Goal: Navigation & Orientation: Find specific page/section

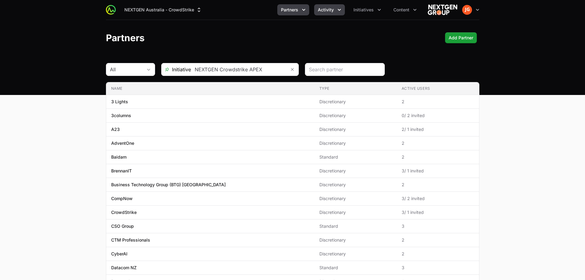
click at [322, 8] on span "Activity" at bounding box center [326, 10] width 16 height 6
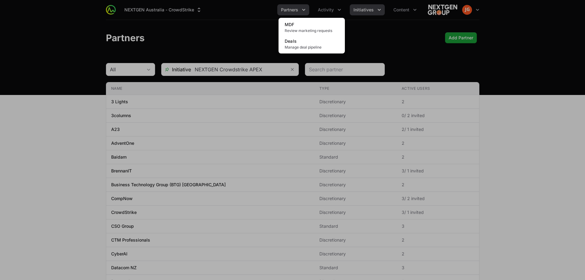
click at [373, 10] on div "Activity menu" at bounding box center [292, 140] width 585 height 280
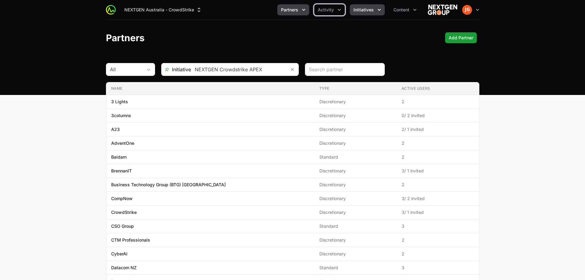
click at [373, 10] on span "Initiatives" at bounding box center [363, 10] width 20 height 6
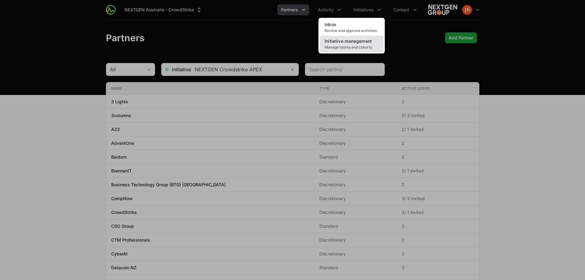
click at [354, 40] on span "Initiative management" at bounding box center [348, 40] width 48 height 5
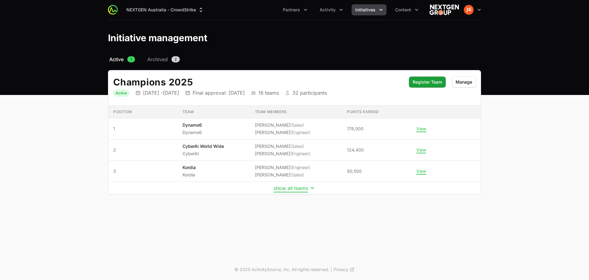
click at [292, 188] on button "show all teams" at bounding box center [295, 188] width 42 height 6
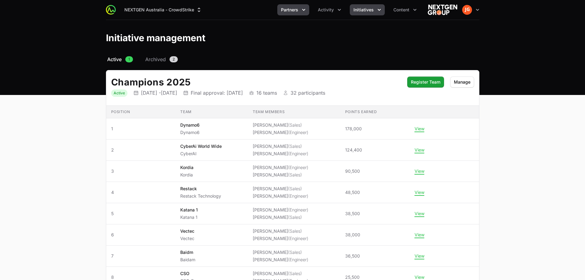
click at [297, 8] on span "Partners" at bounding box center [289, 10] width 17 height 6
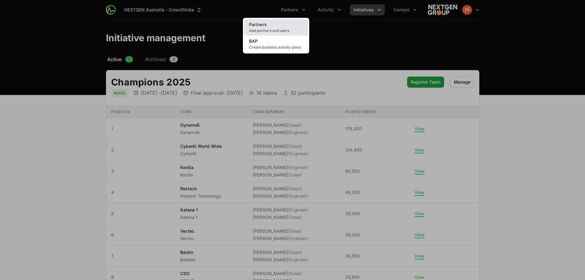
click at [277, 28] on link "Partners Add partners and users" at bounding box center [276, 27] width 64 height 17
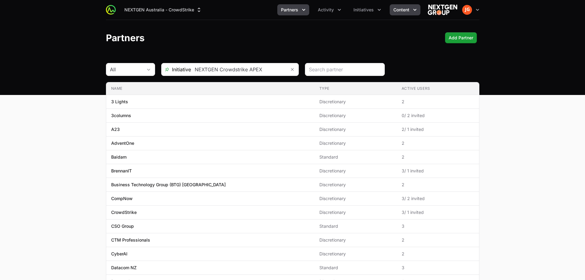
click at [399, 9] on span "Content" at bounding box center [401, 10] width 16 height 6
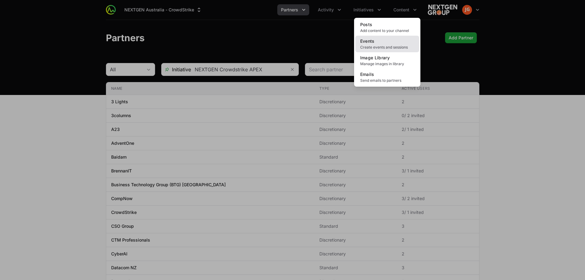
click at [390, 41] on link "Events Create events and sessions" at bounding box center [387, 44] width 64 height 17
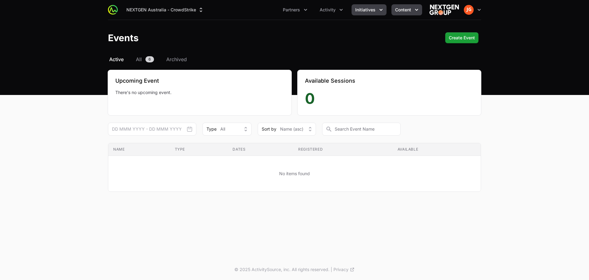
click at [367, 10] on span "Initiatives" at bounding box center [365, 10] width 20 height 6
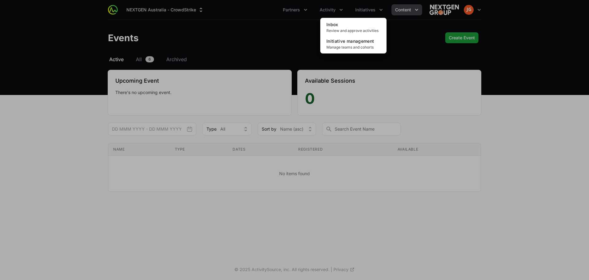
click at [335, 10] on div "Initiatives menu" at bounding box center [294, 140] width 589 height 280
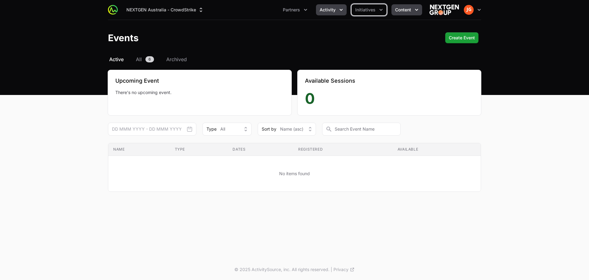
click at [335, 10] on span "Activity" at bounding box center [328, 10] width 16 height 6
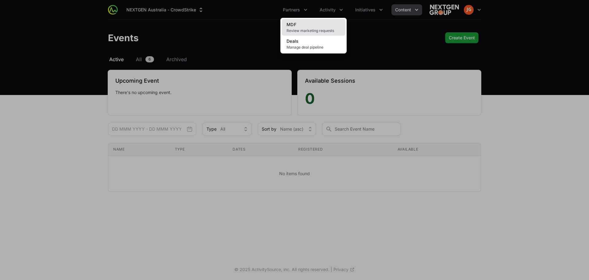
click at [317, 27] on link "MDF Review marketing requests" at bounding box center [314, 27] width 64 height 17
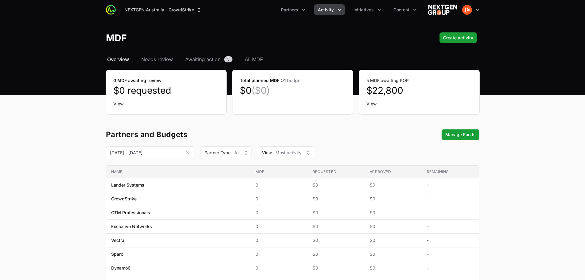
click at [331, 8] on span "Activity" at bounding box center [326, 10] width 16 height 6
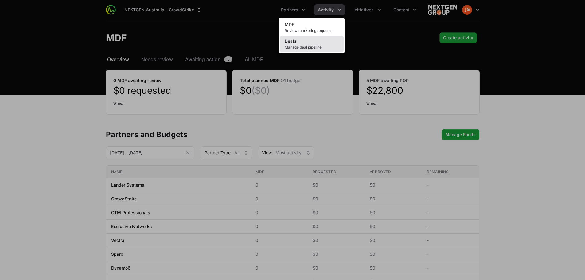
click at [326, 38] on link "Deals Manage deal pipeline" at bounding box center [312, 44] width 64 height 17
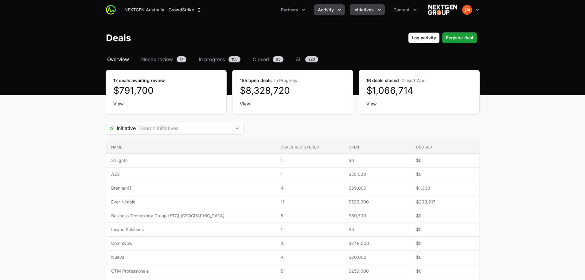
click at [378, 9] on icon "Initiatives menu" at bounding box center [379, 10] width 6 height 6
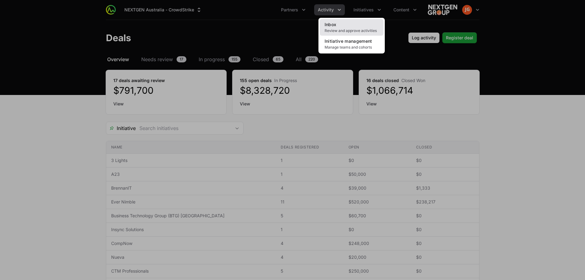
click at [356, 27] on link "Inbox Review and approve activities" at bounding box center [352, 27] width 64 height 17
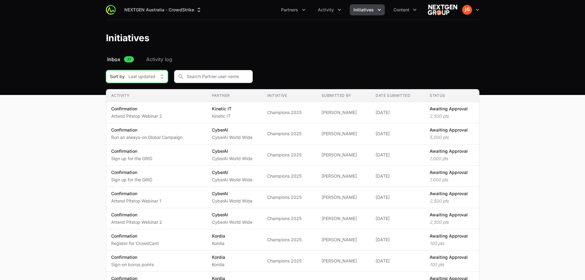
click at [149, 75] on span "Last updated" at bounding box center [141, 76] width 27 height 6
click at [167, 59] on span "Activity log" at bounding box center [159, 59] width 26 height 7
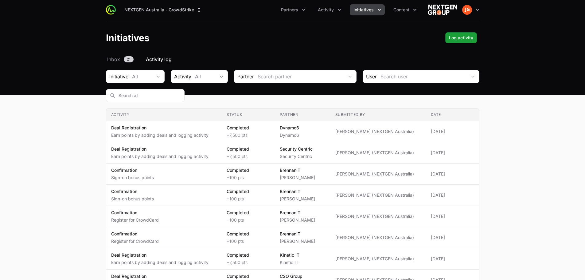
click at [373, 14] on button "Initiatives" at bounding box center [367, 9] width 35 height 11
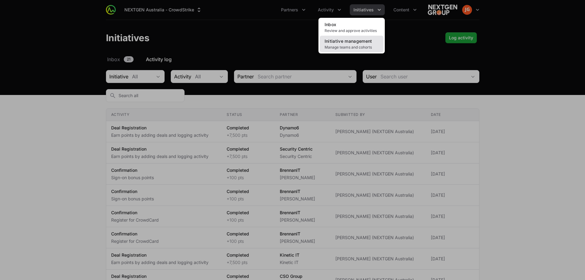
click at [364, 45] on span "Manage teams and cohorts" at bounding box center [351, 47] width 54 height 5
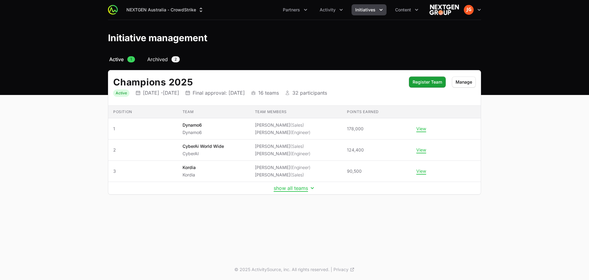
click at [164, 59] on span "Archived" at bounding box center [157, 59] width 21 height 7
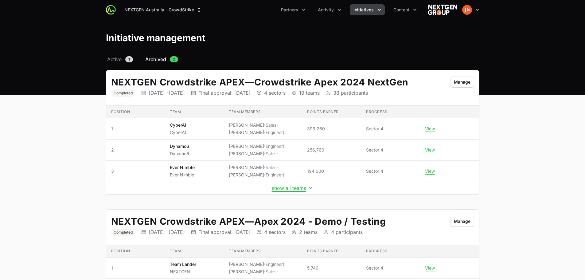
click at [123, 60] on link "Active 1" at bounding box center [120, 59] width 28 height 7
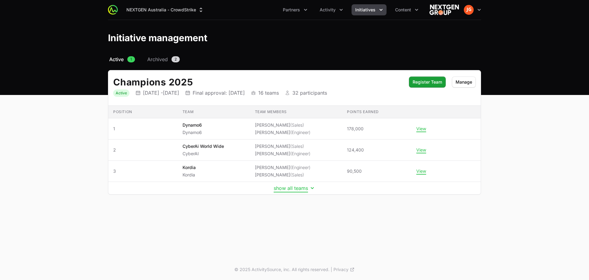
click at [296, 190] on button "show all teams" at bounding box center [295, 188] width 42 height 6
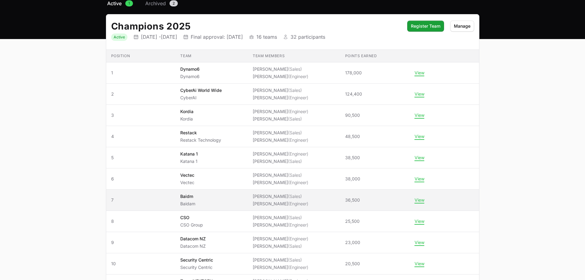
scroll to position [61, 0]
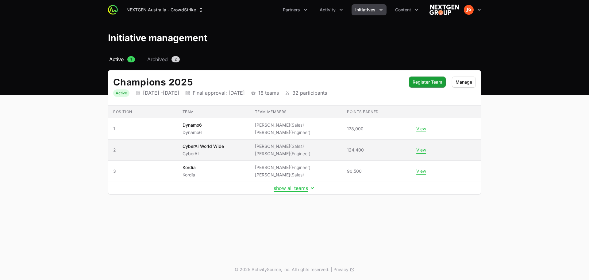
click at [423, 149] on button "View" at bounding box center [421, 150] width 10 height 6
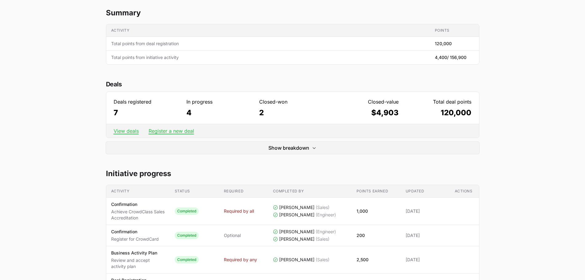
scroll to position [153, 0]
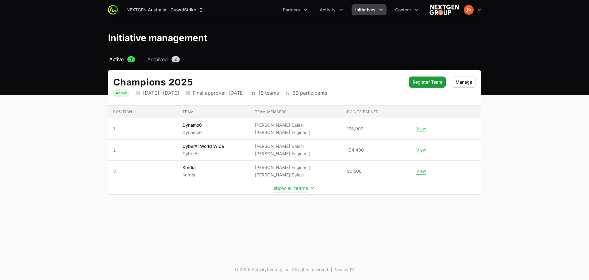
click at [284, 188] on button "show all teams" at bounding box center [295, 188] width 42 height 6
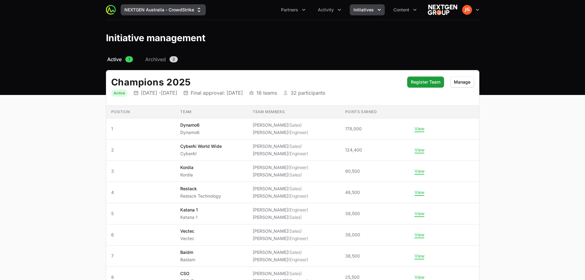
click at [164, 5] on button "NEXTGEN Australia - CrowdStrike" at bounding box center [163, 9] width 85 height 11
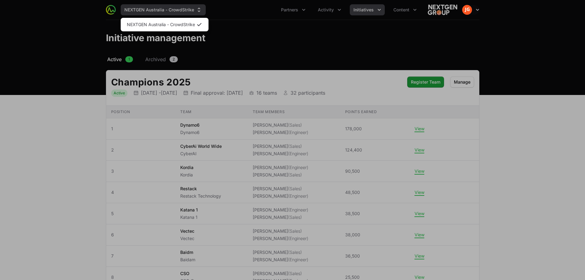
drag, startPoint x: 165, startPoint y: 6, endPoint x: 169, endPoint y: 7, distance: 3.7
click at [165, 6] on div "Supplier switch menu" at bounding box center [292, 140] width 585 height 280
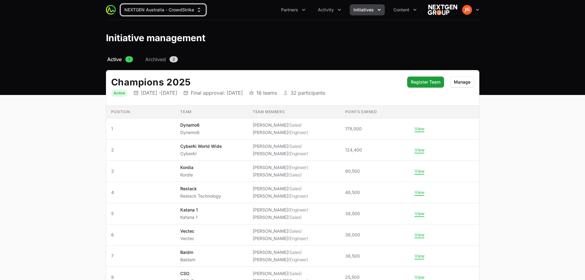
click at [360, 9] on span "Initiatives" at bounding box center [363, 10] width 20 height 6
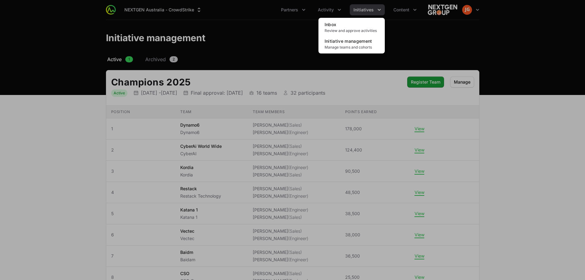
click at [338, 8] on div "Initiatives menu" at bounding box center [292, 140] width 585 height 280
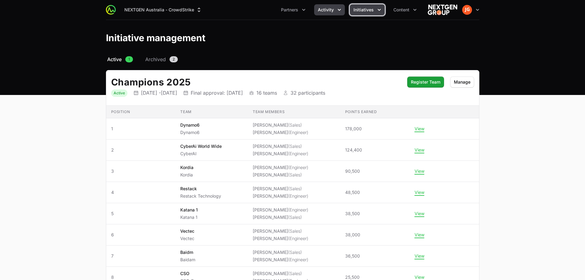
click at [330, 10] on span "Activity" at bounding box center [326, 10] width 16 height 6
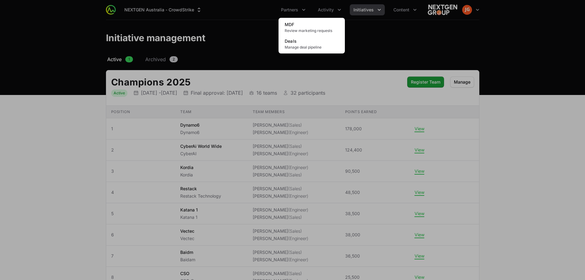
click at [292, 9] on div "Activity menu" at bounding box center [292, 140] width 585 height 280
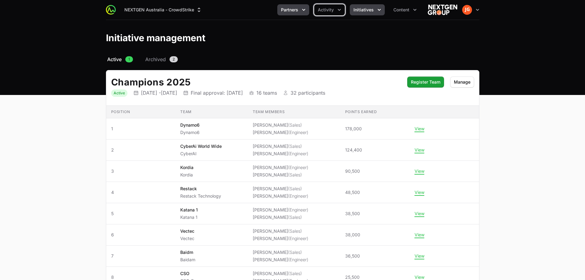
click at [293, 9] on span "Partners" at bounding box center [289, 10] width 17 height 6
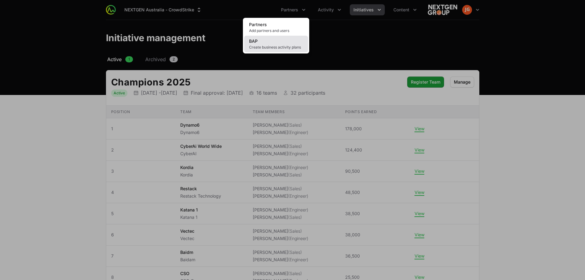
click at [283, 38] on link "BAP Create business activity plans" at bounding box center [276, 44] width 64 height 17
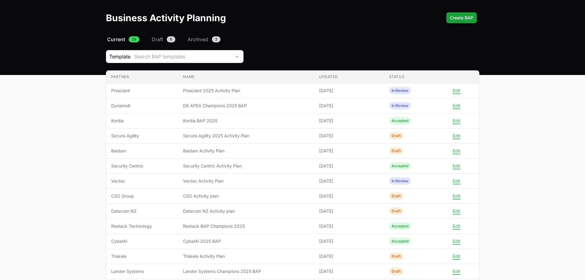
scroll to position [31, 0]
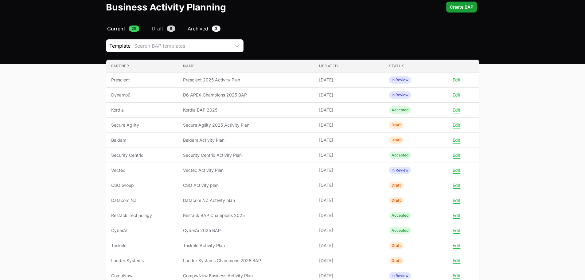
click at [201, 32] on span "Archived" at bounding box center [198, 28] width 21 height 7
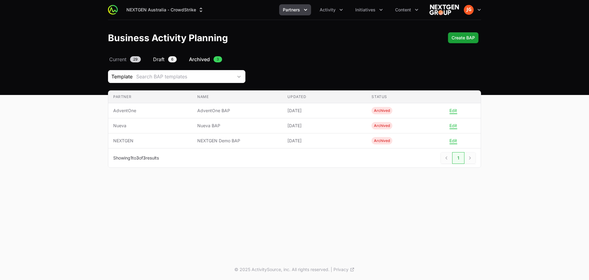
click at [167, 61] on link "Draft 6" at bounding box center [165, 59] width 26 height 7
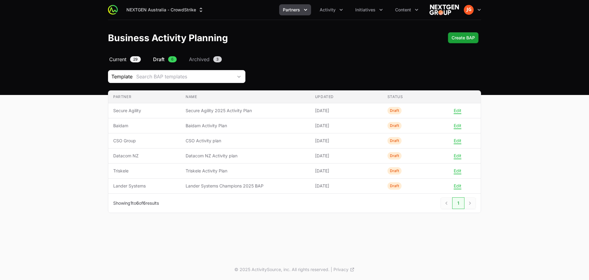
click at [119, 60] on span "Current" at bounding box center [117, 59] width 17 height 7
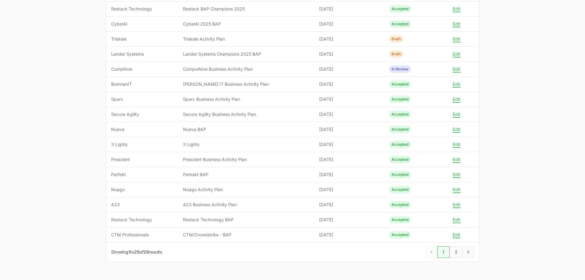
scroll to position [254, 0]
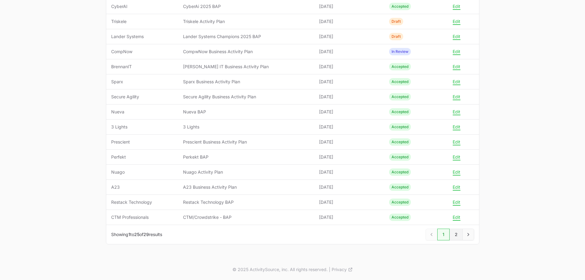
click at [453, 233] on link "2" at bounding box center [455, 234] width 13 height 12
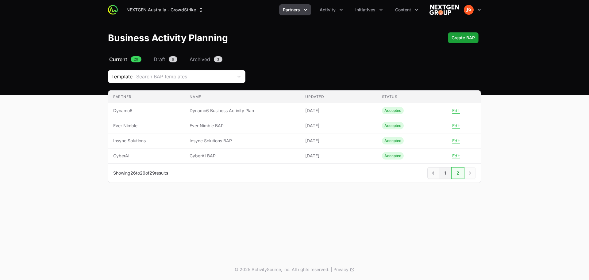
click at [444, 173] on link "1" at bounding box center [445, 173] width 12 height 12
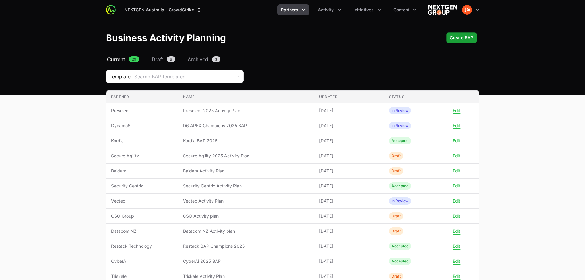
click at [290, 10] on span "Partners" at bounding box center [289, 10] width 17 height 6
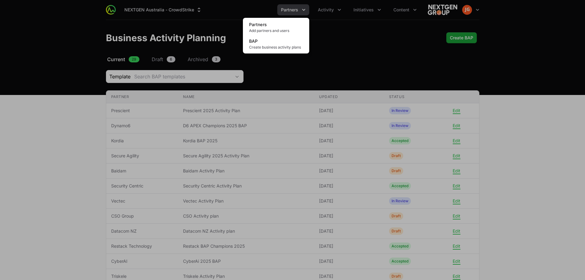
click at [81, 172] on div "Partners menu" at bounding box center [292, 140] width 585 height 280
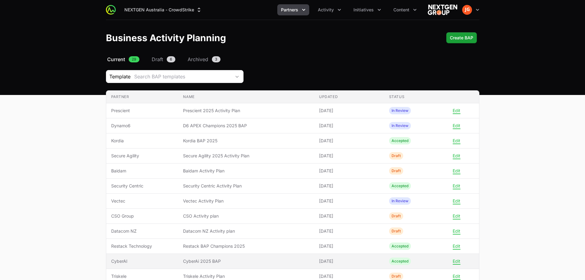
click at [118, 264] on td "Partner CyberAI" at bounding box center [142, 261] width 72 height 15
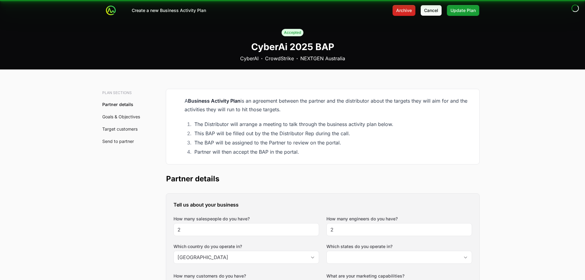
type input "[GEOGRAPHIC_DATA], [GEOGRAPHIC_DATA], [GEOGRAPHIC_DATA], [GEOGRAPHIC_DATA], [GE…"
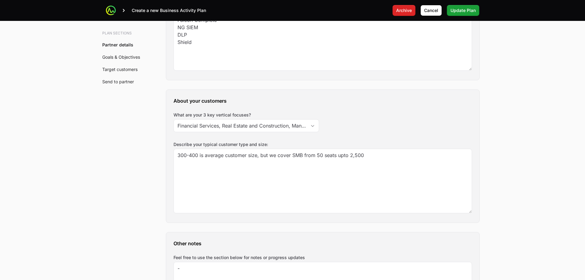
scroll to position [645, 0]
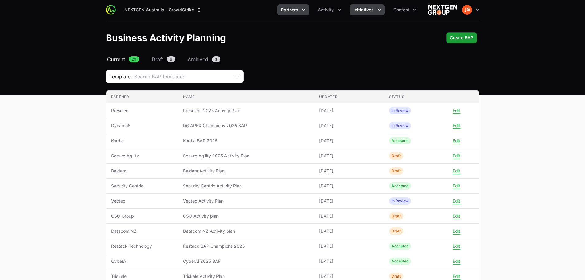
click at [369, 11] on span "Initiatives" at bounding box center [363, 10] width 20 height 6
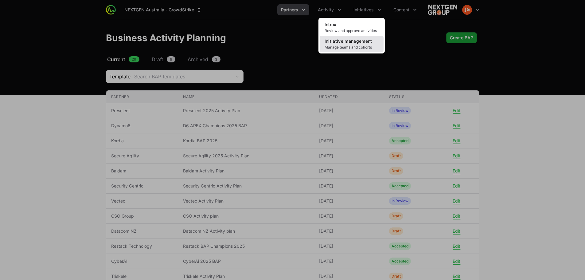
click at [346, 43] on span "Initiative management" at bounding box center [348, 40] width 48 height 5
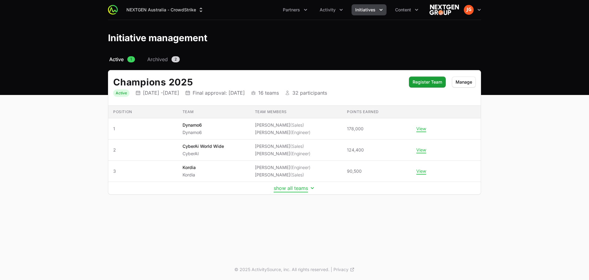
click at [298, 189] on button "show all teams" at bounding box center [295, 188] width 42 height 6
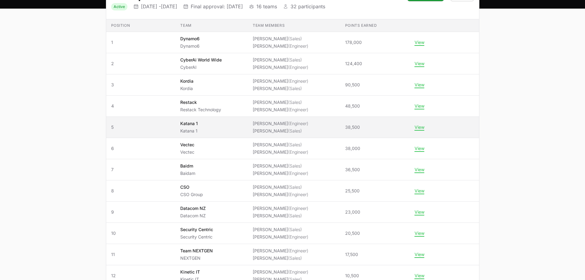
scroll to position [92, 0]
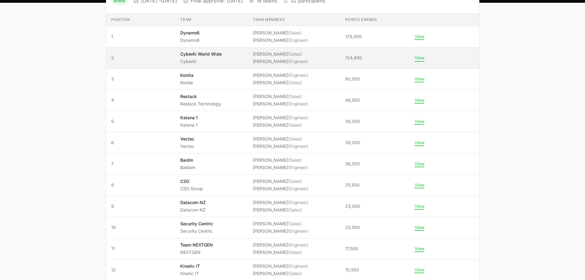
click at [422, 56] on button "View" at bounding box center [419, 58] width 10 height 6
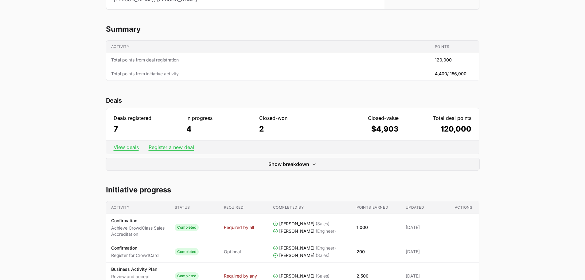
scroll to position [92, 0]
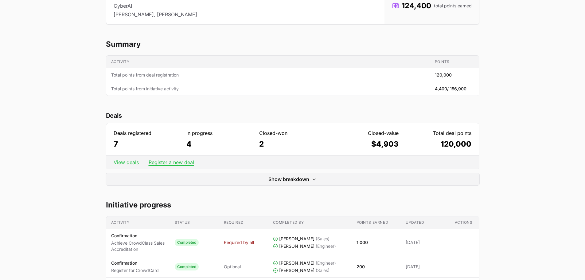
click at [130, 163] on link "View deals" at bounding box center [126, 162] width 25 height 6
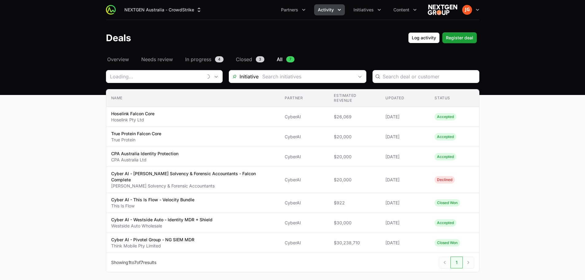
type input "CyberAI"
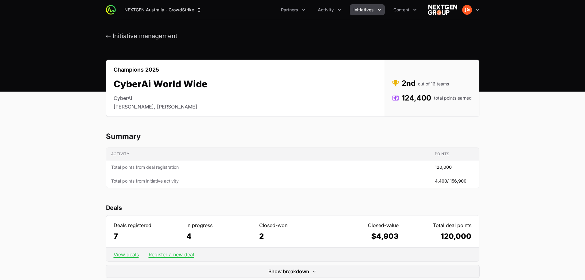
scroll to position [92, 0]
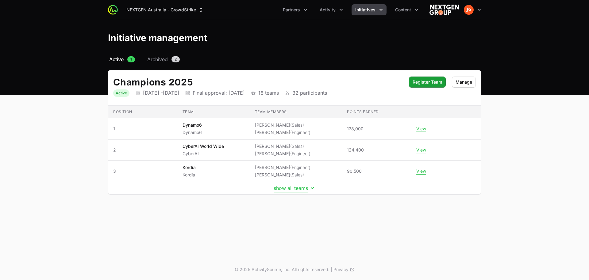
click at [287, 186] on button "show all teams" at bounding box center [295, 188] width 42 height 6
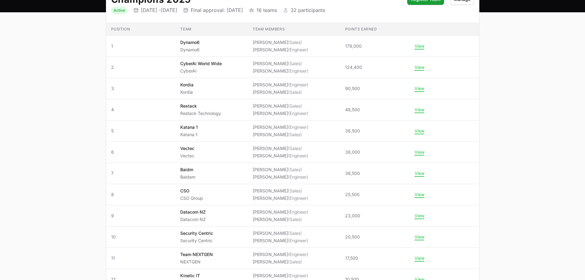
scroll to position [61, 0]
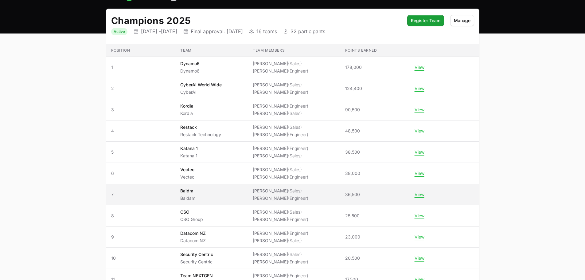
click at [162, 197] on span "7" at bounding box center [141, 194] width 60 height 6
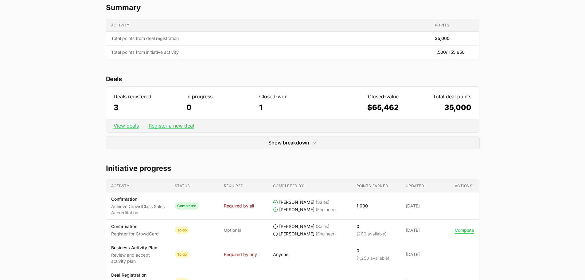
scroll to position [184, 0]
